Goal: Information Seeking & Learning: Learn about a topic

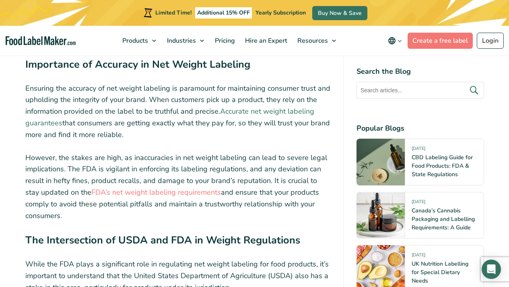
scroll to position [1878, 0]
click at [260, 115] on link "Accurate net weight labeling guarantees" at bounding box center [169, 117] width 289 height 21
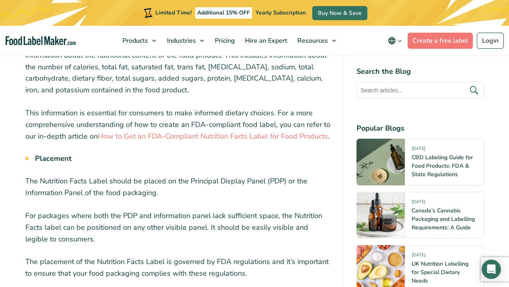
scroll to position [3386, 0]
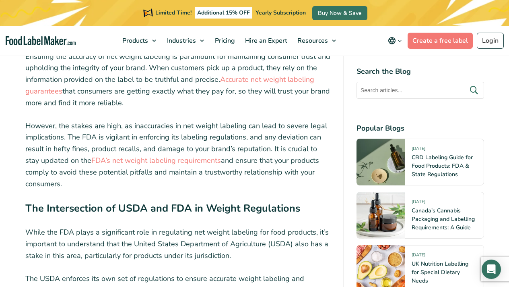
scroll to position [1911, 0]
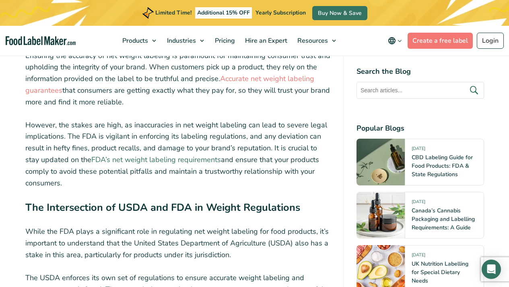
click at [134, 164] on link "FDA’s net weight labeling requirements" at bounding box center [156, 160] width 130 height 10
